Goal: Task Accomplishment & Management: Use online tool/utility

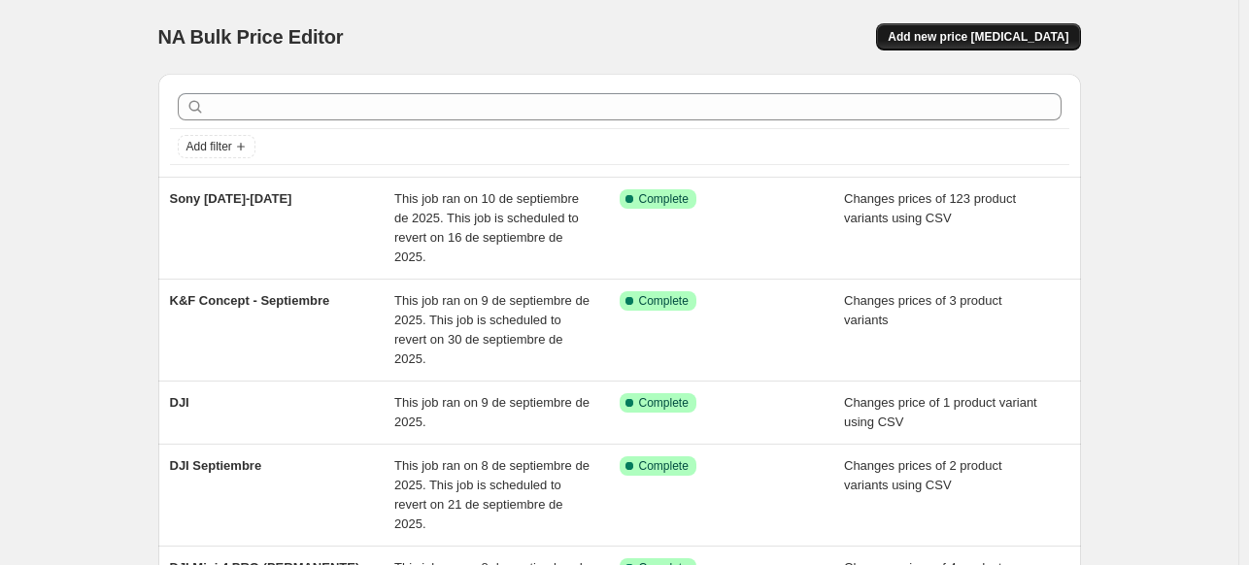
click at [1053, 42] on span "Add new price [MEDICAL_DATA]" at bounding box center [978, 37] width 181 height 16
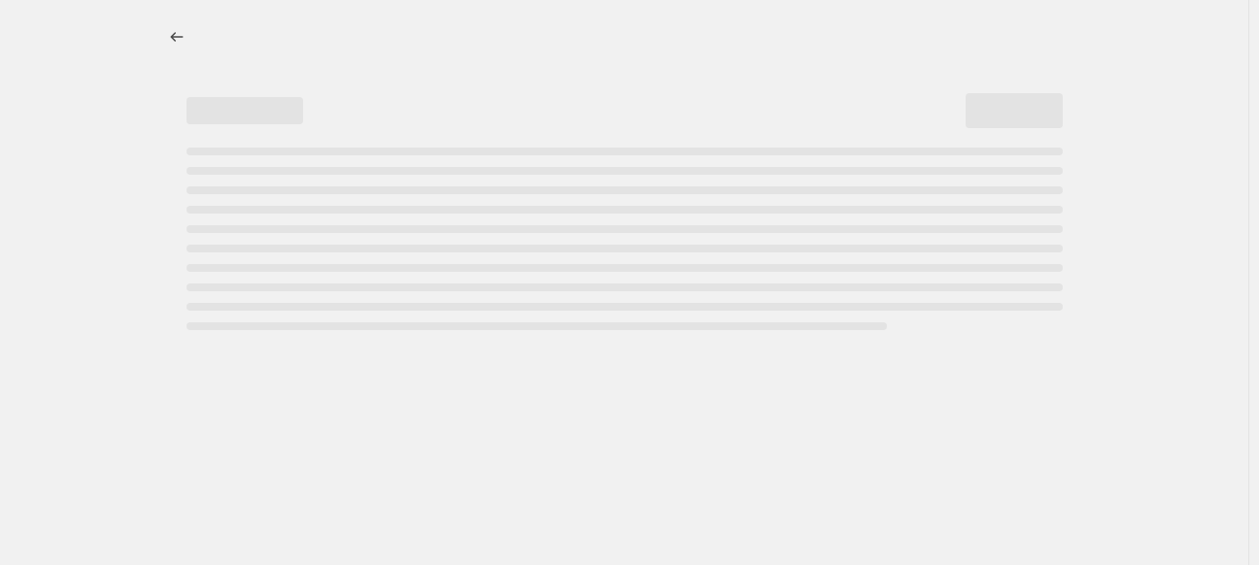
select select "percentage"
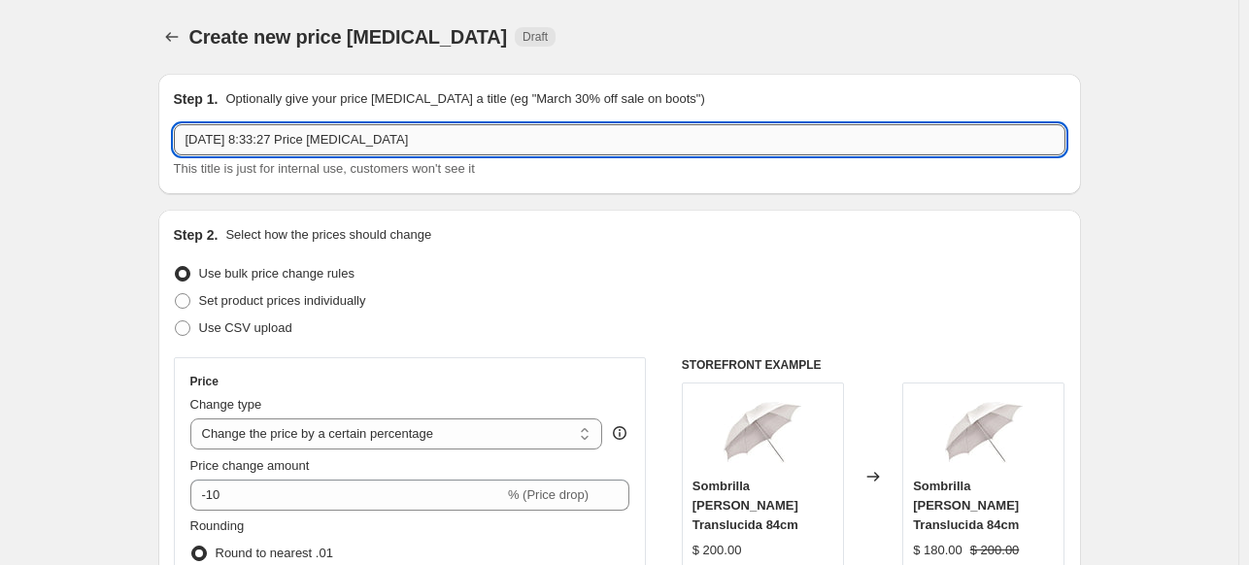
click at [666, 143] on input "[DATE] 8:33:27 Price [MEDICAL_DATA]" at bounding box center [620, 139] width 892 height 31
click at [664, 143] on input "[DATE] 8:33:27 Price [MEDICAL_DATA]" at bounding box center [620, 139] width 892 height 31
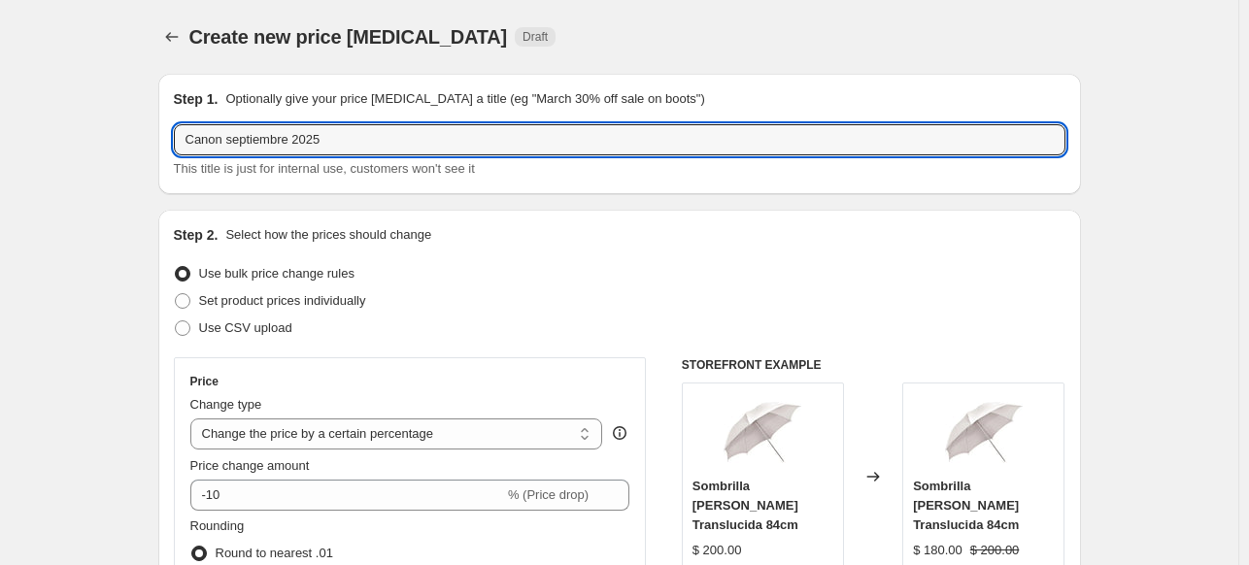
type input "Canon septiembre 2025"
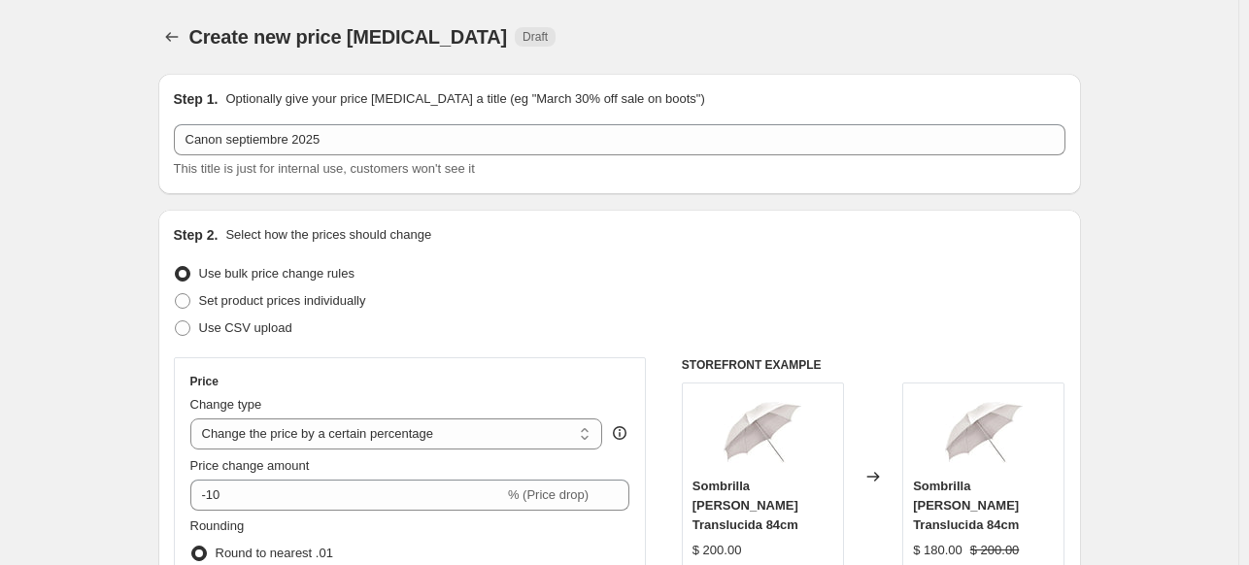
scroll to position [295, 0]
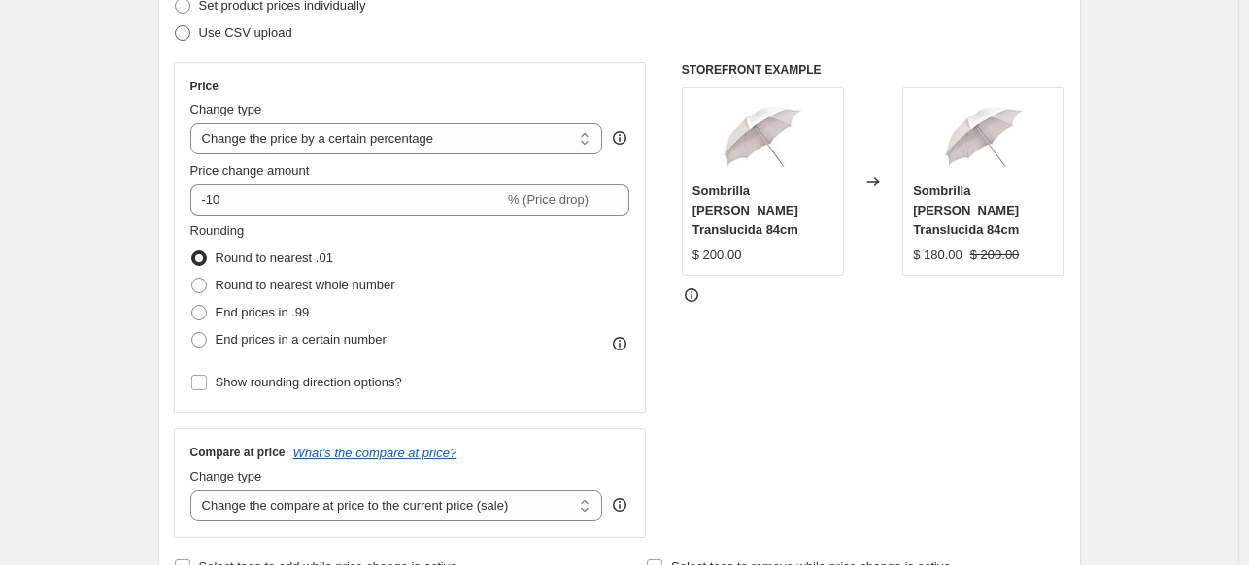
click at [256, 42] on label "Use CSV upload" at bounding box center [233, 32] width 119 height 27
click at [176, 26] on input "Use CSV upload" at bounding box center [175, 25] width 1 height 1
radio input "true"
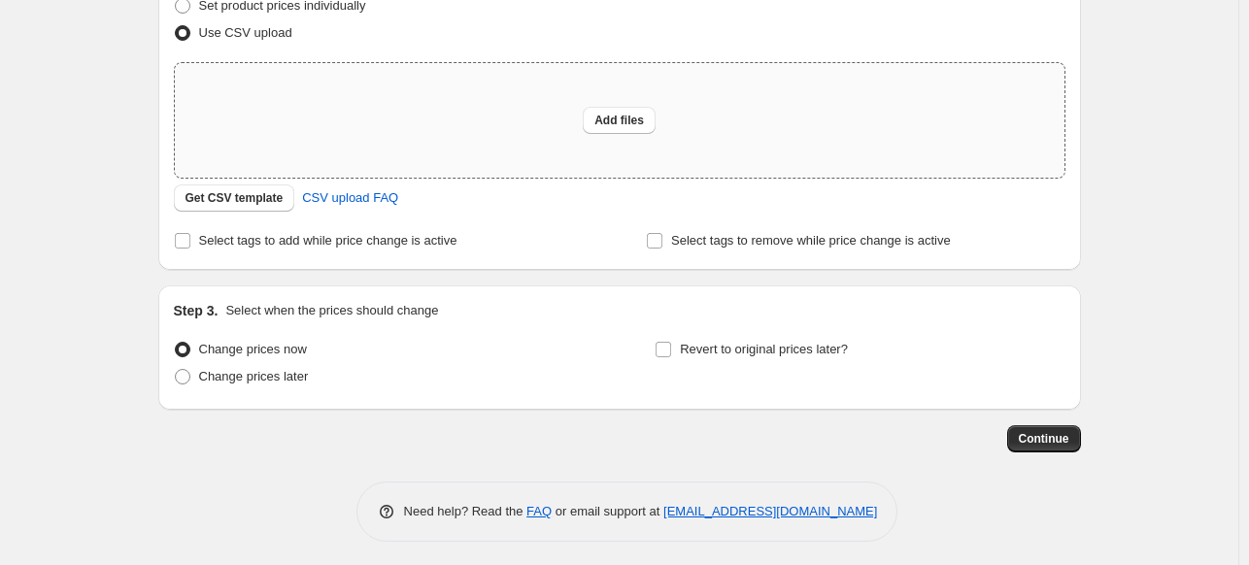
click at [330, 175] on div "Add files" at bounding box center [620, 120] width 890 height 115
type input "C:\fakepath\CANON [DATE] - csv_template_user_18617.csv"
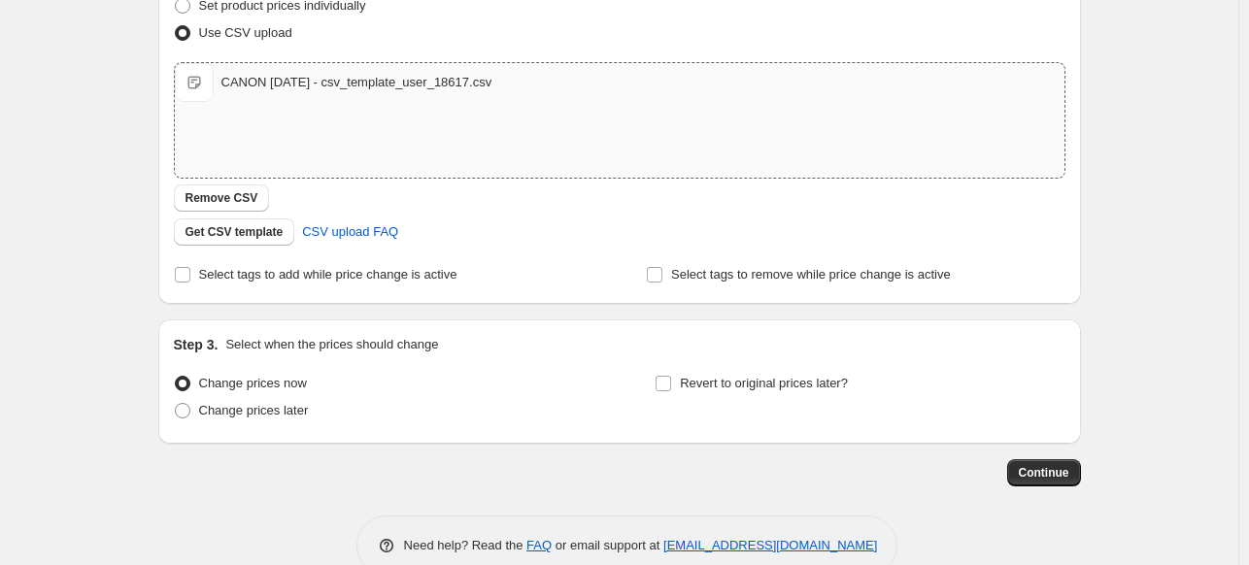
scroll to position [334, 0]
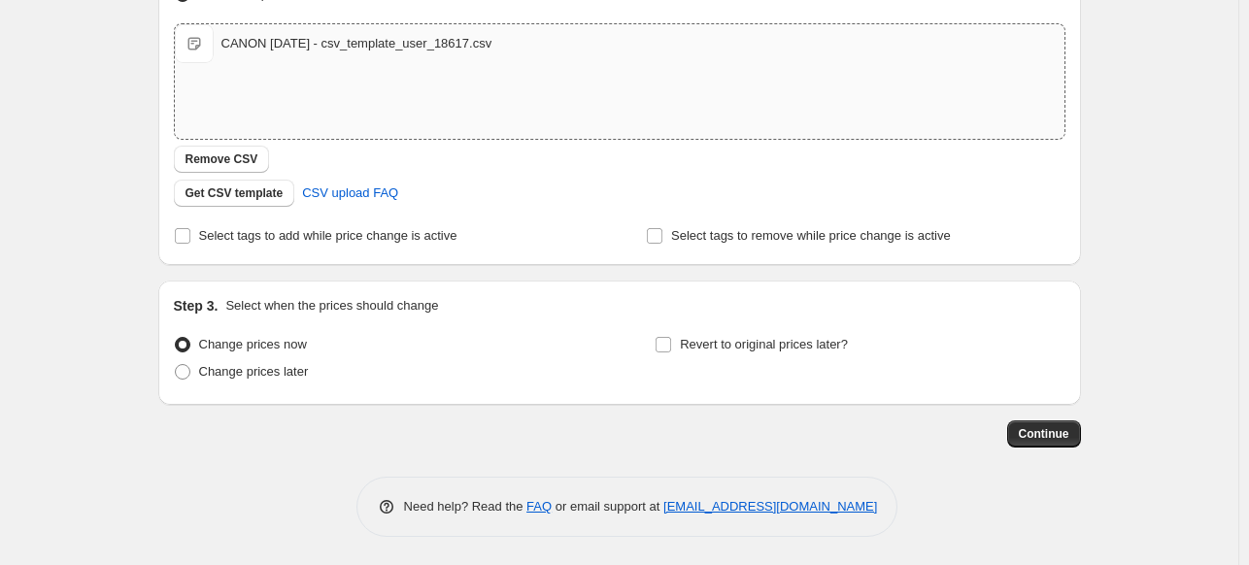
click at [728, 361] on div "Revert to original prices later?" at bounding box center [860, 360] width 410 height 58
click at [718, 349] on span "Revert to original prices later?" at bounding box center [764, 344] width 168 height 15
click at [671, 349] on input "Revert to original prices later?" at bounding box center [664, 345] width 16 height 16
checkbox input "true"
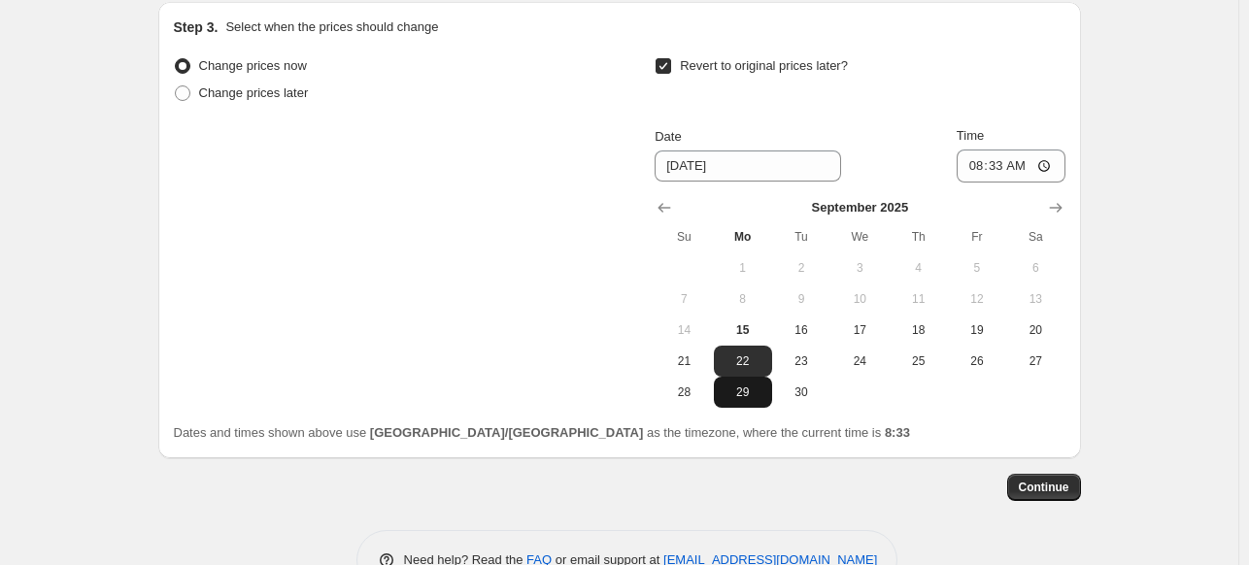
scroll to position [614, 0]
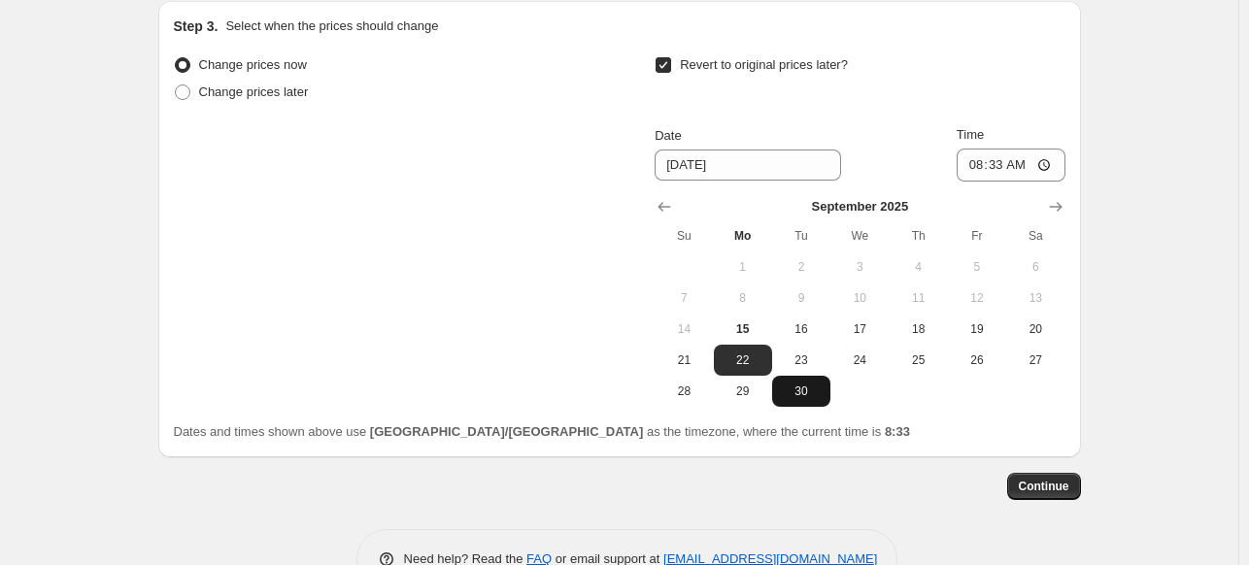
click at [805, 384] on span "30" at bounding box center [801, 392] width 43 height 16
type input "[DATE]"
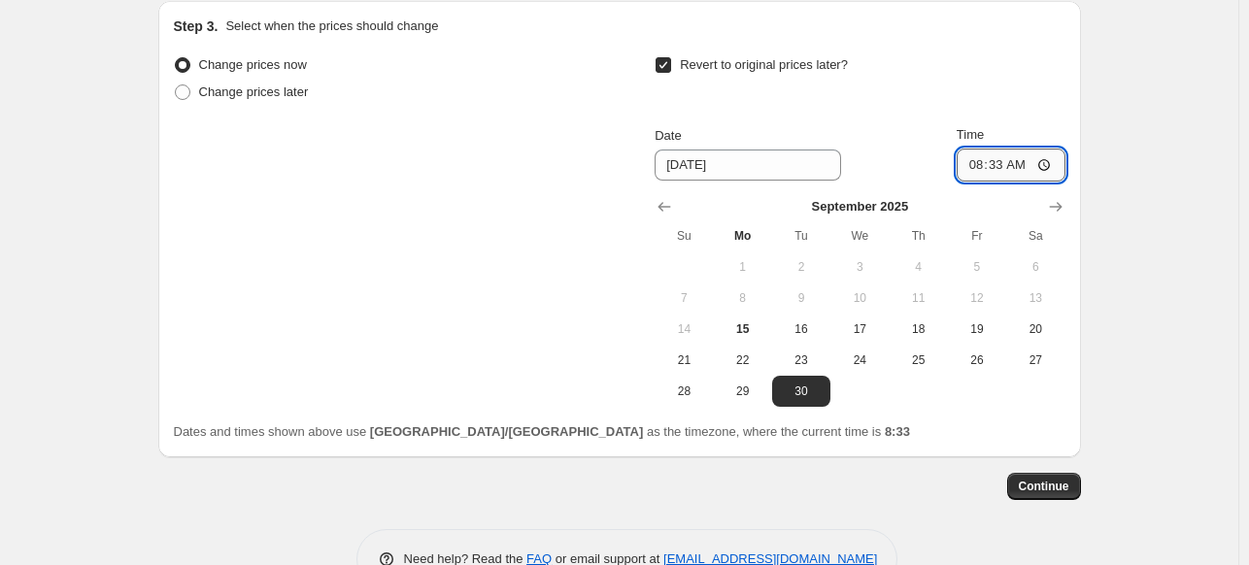
click at [966, 166] on input "08:33" at bounding box center [1011, 165] width 109 height 33
type input "23:59"
click at [1034, 497] on button "Continue" at bounding box center [1044, 486] width 74 height 27
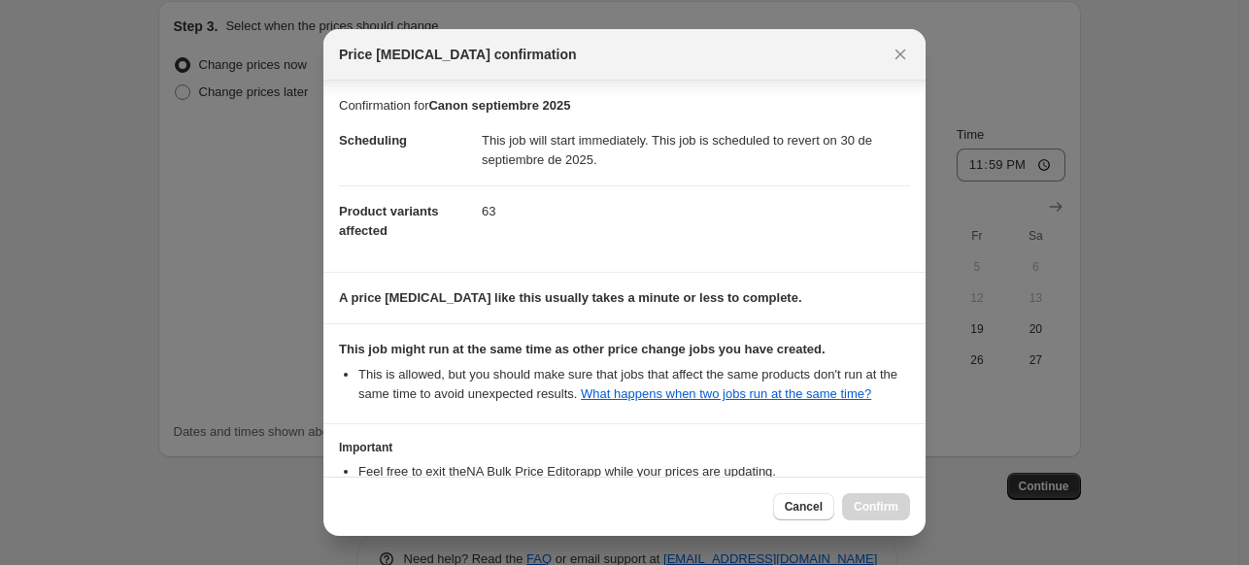
scroll to position [148, 0]
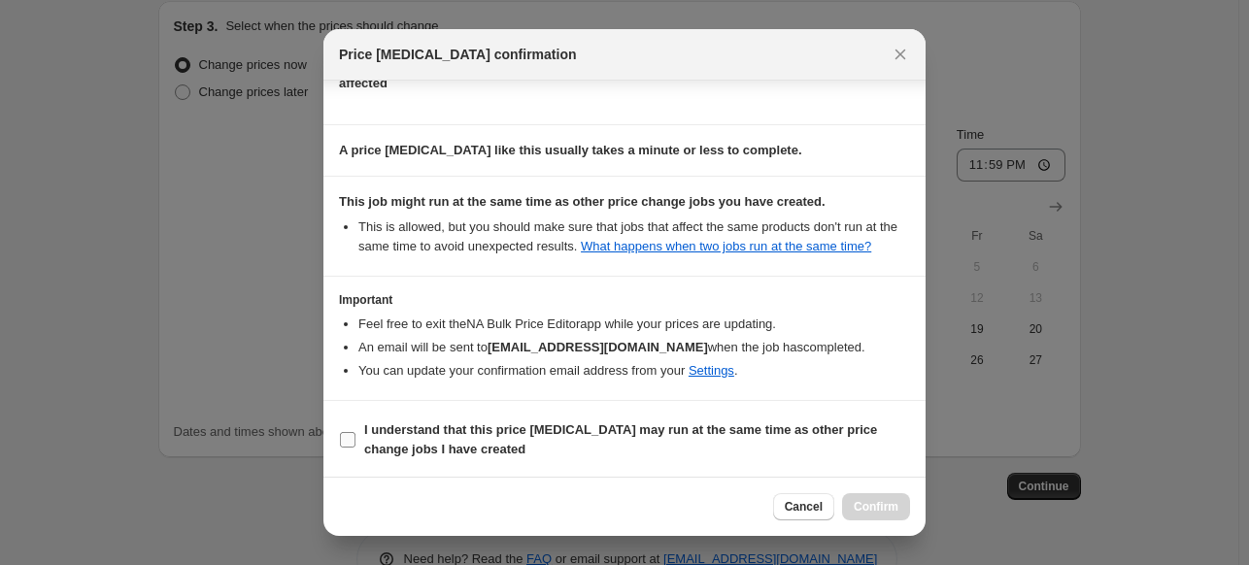
click at [672, 450] on span "I understand that this price [MEDICAL_DATA] may run at the same time as other p…" at bounding box center [637, 440] width 546 height 39
click at [356, 448] on input "I understand that this price [MEDICAL_DATA] may run at the same time as other p…" at bounding box center [348, 440] width 16 height 16
checkbox input "true"
click at [886, 518] on button "Confirm" at bounding box center [876, 506] width 68 height 27
type input "Canon septiembre 2025"
